Goal: Find specific page/section: Find specific page/section

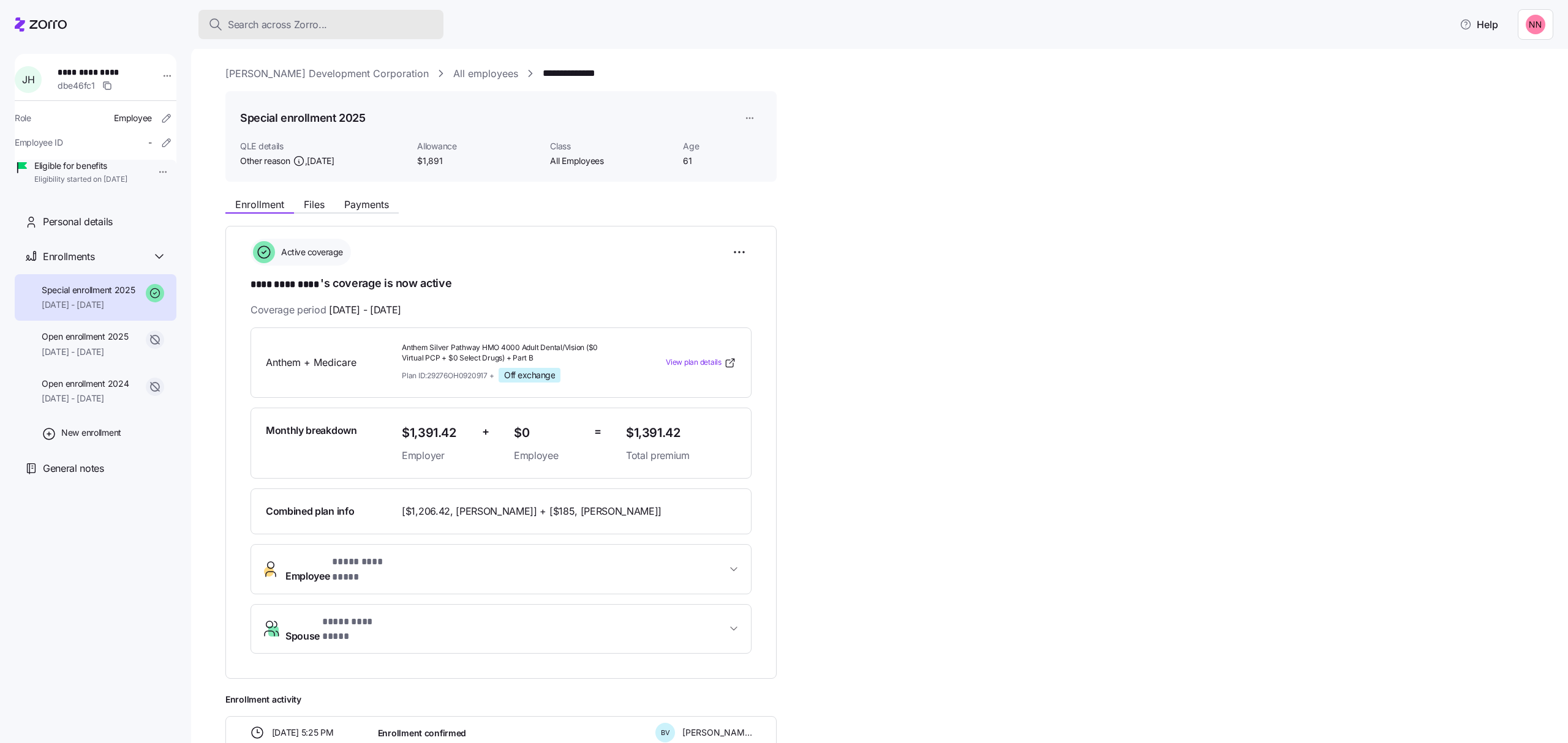
click at [314, 20] on span "Search across Zorro..." at bounding box center [278, 25] width 100 height 16
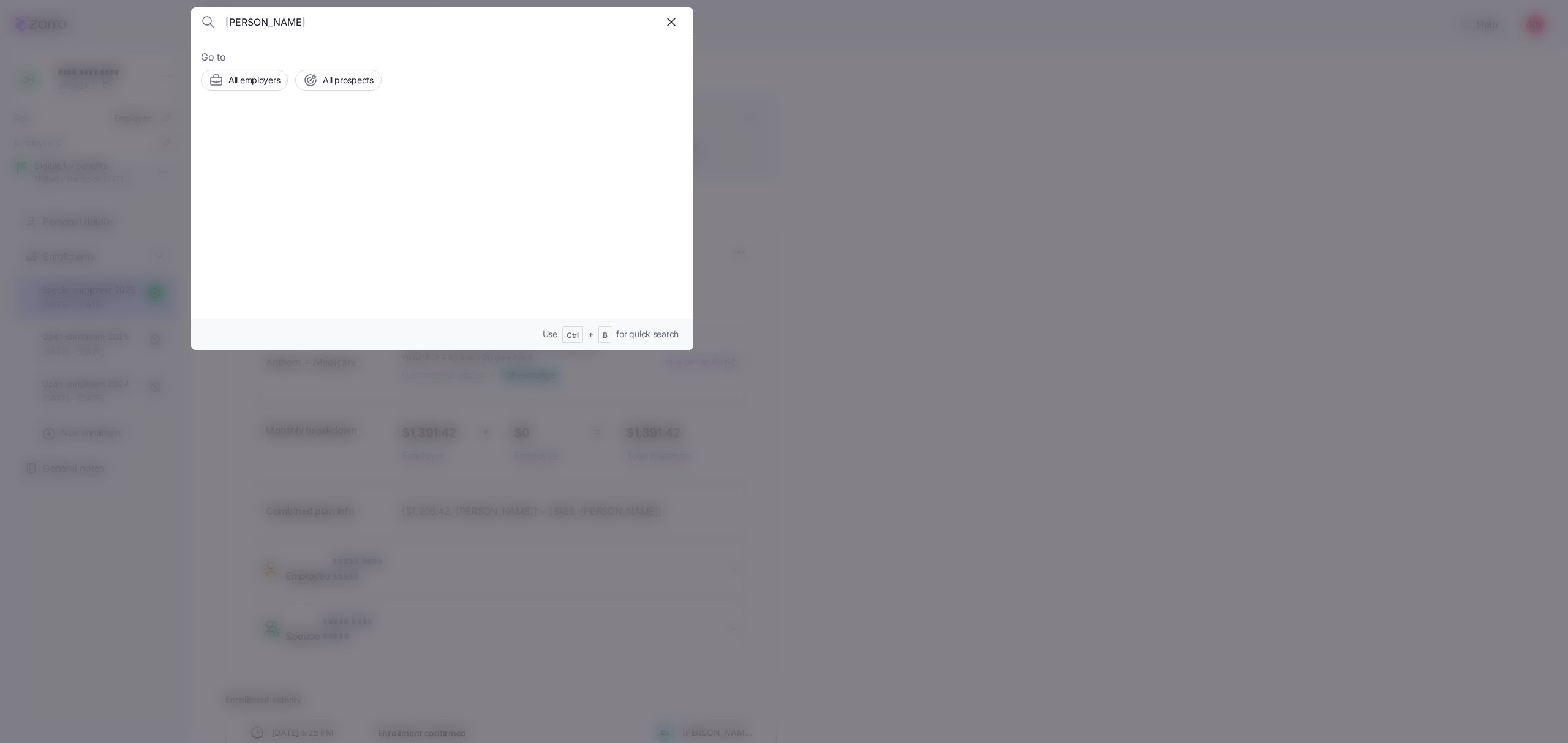
type input "[PERSON_NAME]"
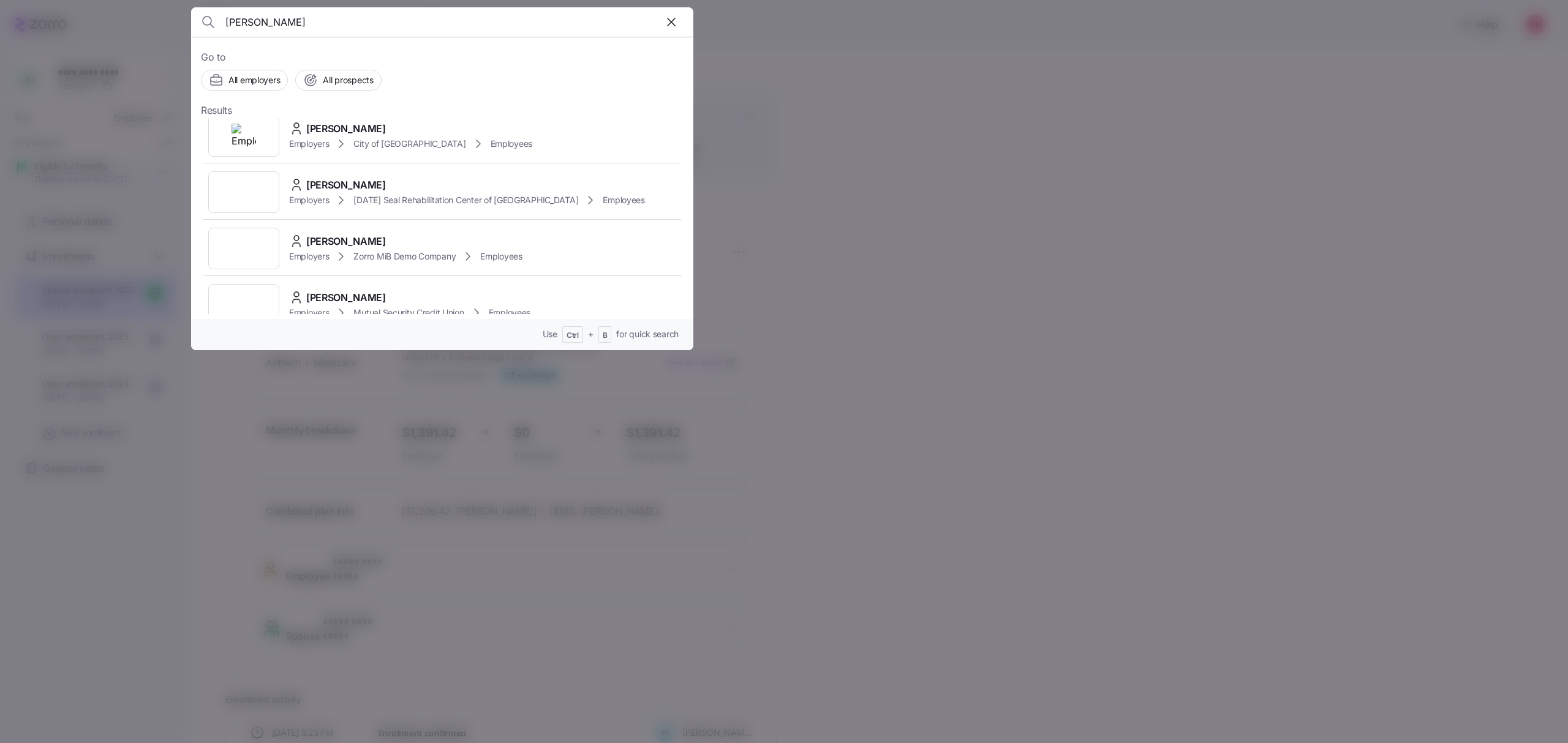
scroll to position [162, 0]
click at [395, 290] on div "[PERSON_NAME]" at bounding box center [410, 298] width 241 height 16
